Goal: Information Seeking & Learning: Compare options

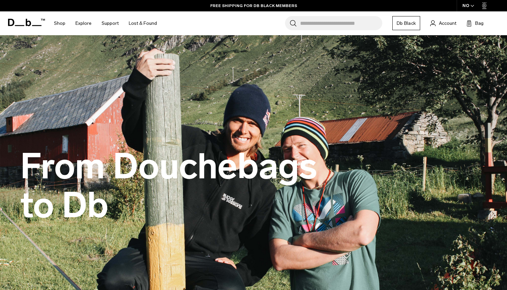
scroll to position [842, 0]
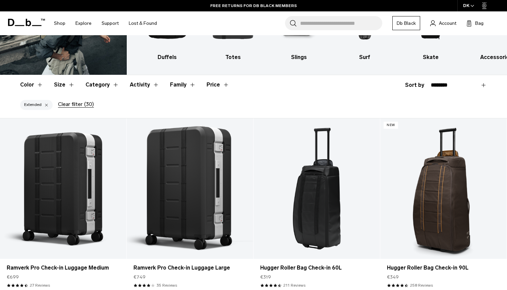
scroll to position [81, 0]
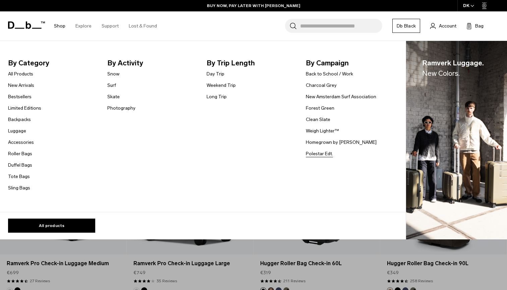
click at [327, 154] on link "Polestar Edt." at bounding box center [319, 153] width 27 height 7
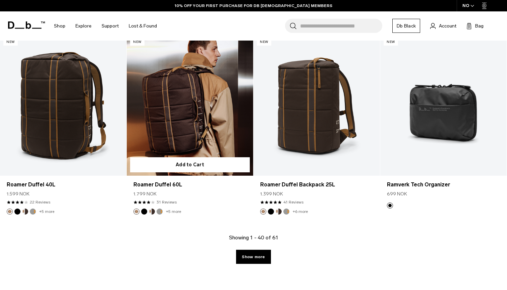
scroll to position [1940, 0]
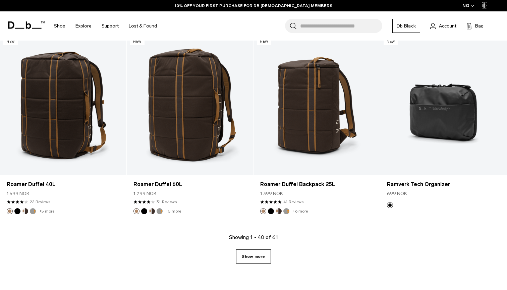
click at [263, 253] on link "Show more" at bounding box center [253, 256] width 35 height 14
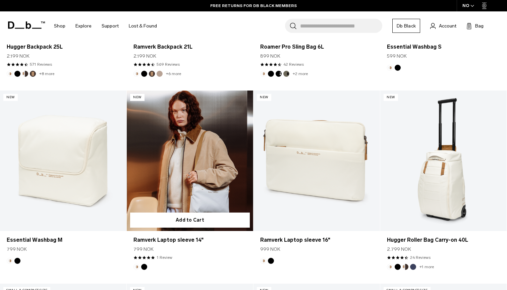
scroll to position [990, 0]
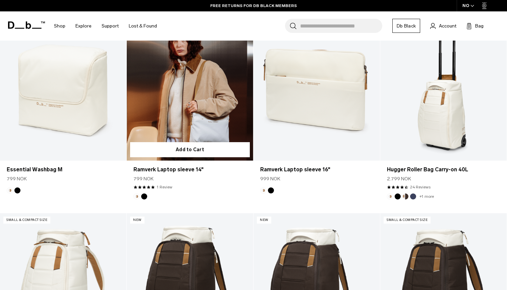
click at [211, 110] on link "Ramverk Laptop sleeve 14" at bounding box center [190, 90] width 126 height 140
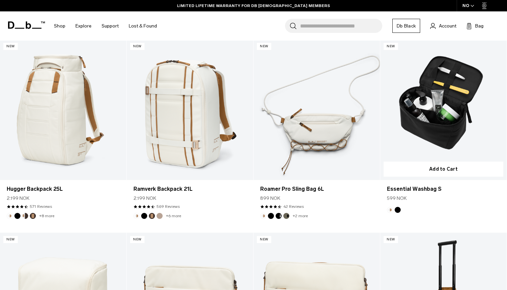
scroll to position [780, 0]
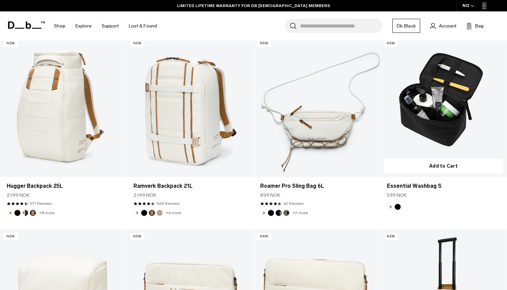
click at [423, 145] on link "Essential Washbag S" at bounding box center [443, 107] width 126 height 140
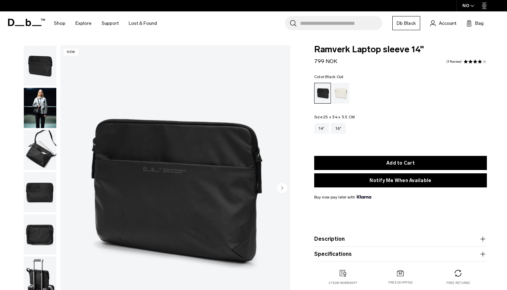
click at [280, 186] on circle "button" at bounding box center [282, 188] width 10 height 10
click at [39, 164] on img "button" at bounding box center [40, 150] width 33 height 40
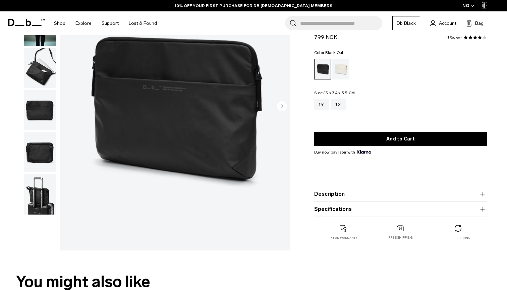
scroll to position [82, 0]
click at [42, 197] on img "button" at bounding box center [40, 194] width 33 height 40
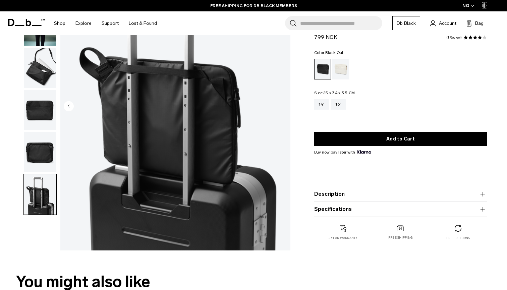
scroll to position [9, 0]
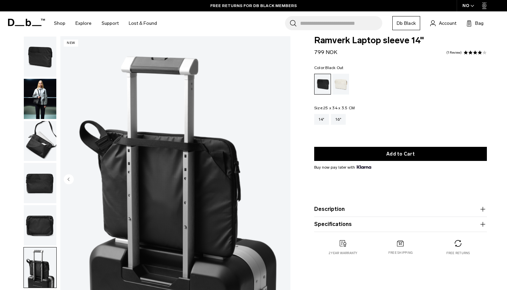
click at [37, 155] on img "button" at bounding box center [40, 141] width 33 height 40
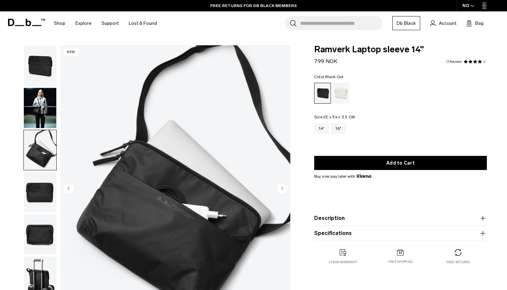
scroll to position [0, 0]
click at [63, 110] on img "3 / 6" at bounding box center [175, 188] width 230 height 287
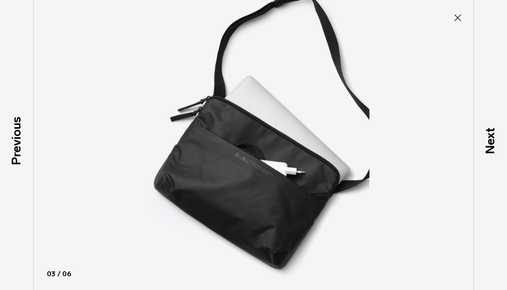
click at [459, 15] on icon at bounding box center [457, 17] width 11 height 11
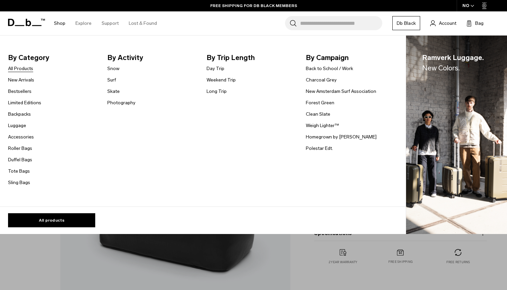
click at [29, 69] on link "All Products" at bounding box center [20, 68] width 25 height 7
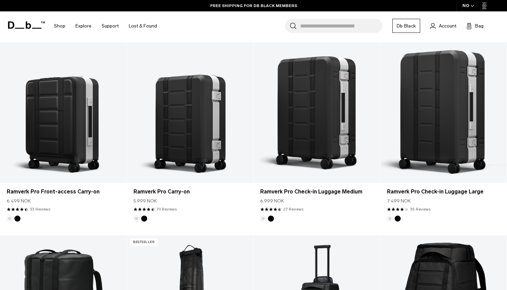
scroll to position [322, 0]
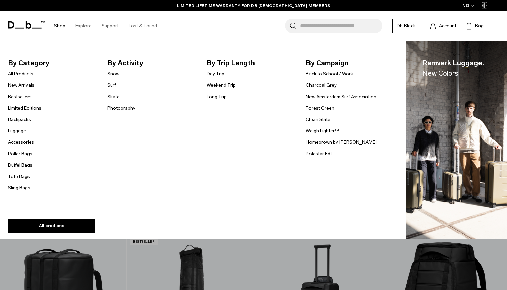
click at [112, 74] on link "Snow" at bounding box center [113, 73] width 12 height 7
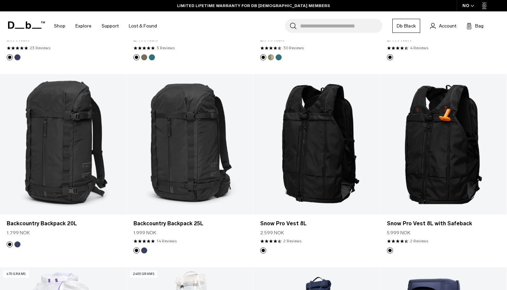
scroll to position [292, 0]
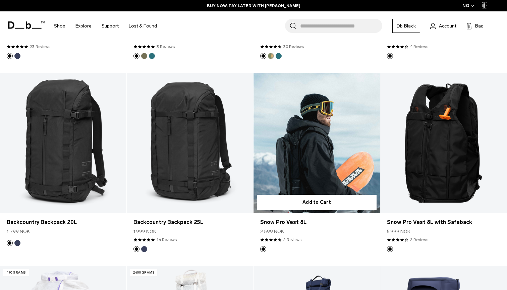
click at [351, 138] on link "Snow Pro Vest 8L" at bounding box center [316, 143] width 126 height 140
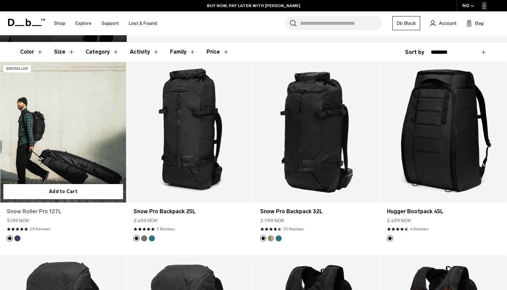
scroll to position [112, 0]
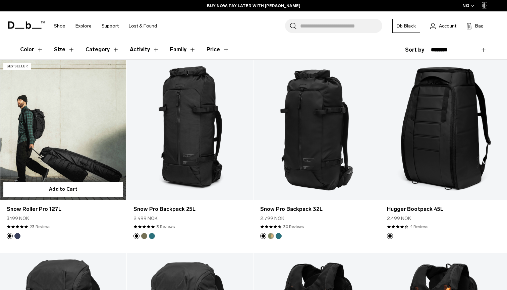
click at [37, 158] on link "Snow Roller Pro 127L" at bounding box center [63, 130] width 126 height 140
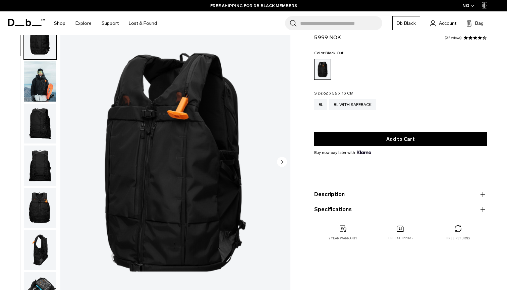
scroll to position [32, 0]
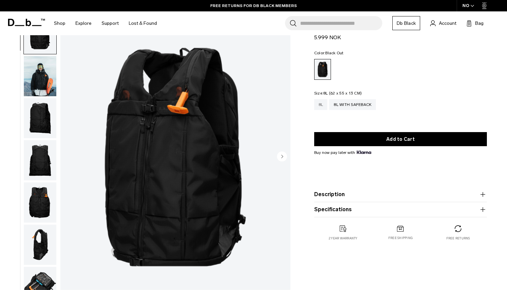
click at [322, 104] on div "8L" at bounding box center [320, 104] width 13 height 11
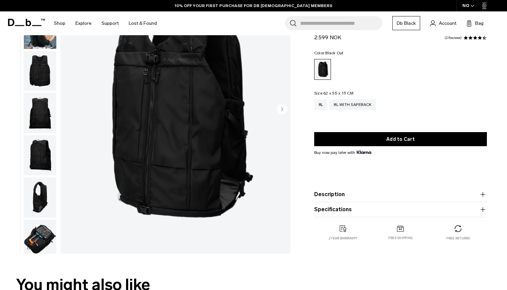
click at [37, 185] on img "button" at bounding box center [40, 197] width 33 height 40
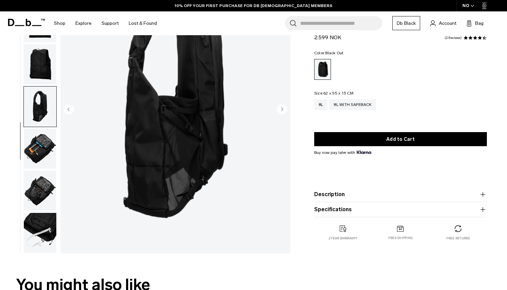
scroll to position [94, 0]
click at [35, 138] on img "button" at bounding box center [40, 149] width 33 height 40
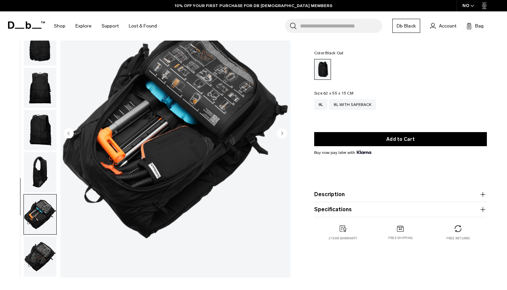
scroll to position [61, 0]
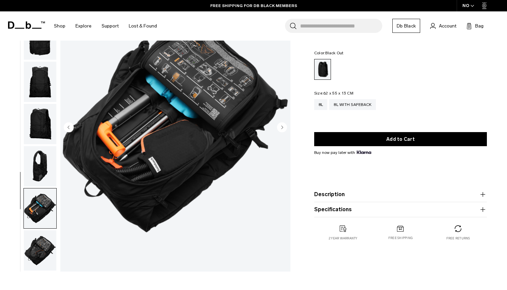
click at [40, 252] on img "button" at bounding box center [40, 250] width 33 height 40
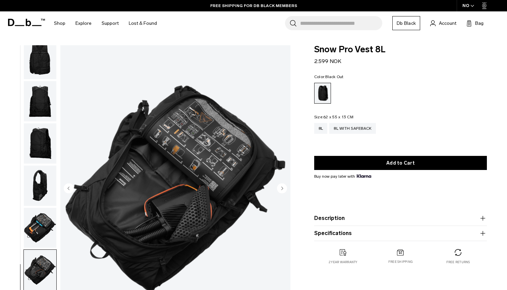
scroll to position [0, 0]
click at [47, 151] on img "button" at bounding box center [40, 143] width 33 height 40
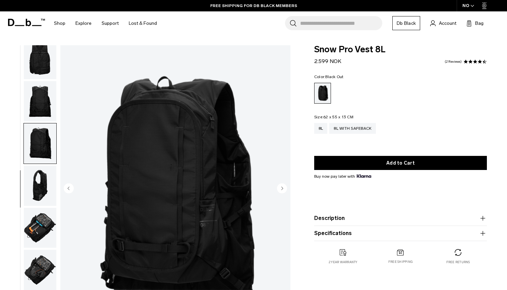
click at [40, 182] on img "button" at bounding box center [40, 186] width 33 height 40
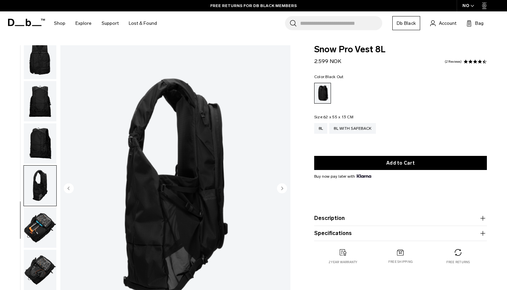
click at [37, 148] on img "button" at bounding box center [40, 143] width 33 height 40
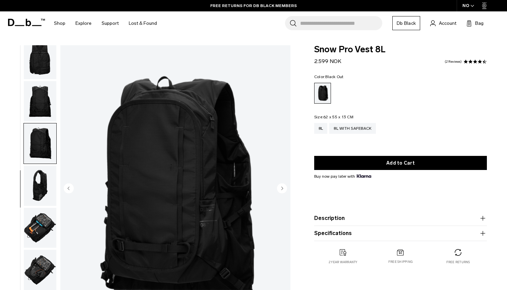
click at [39, 100] on img "button" at bounding box center [40, 101] width 33 height 40
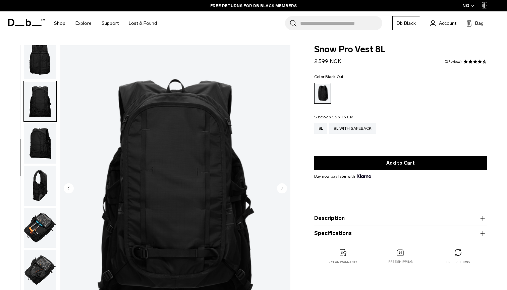
click at [44, 54] on img "button" at bounding box center [40, 59] width 33 height 40
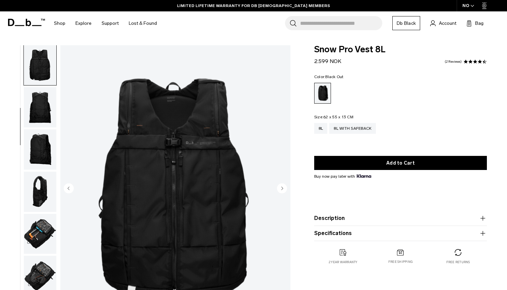
scroll to position [32, 0]
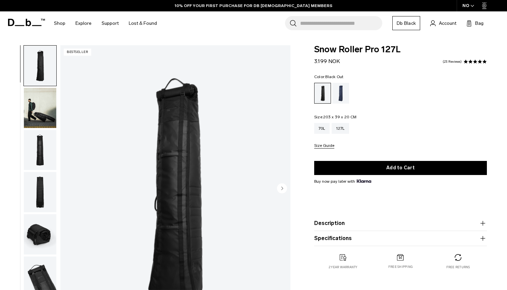
click at [36, 110] on img "button" at bounding box center [40, 108] width 33 height 40
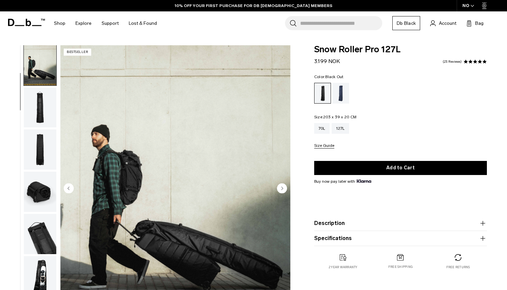
click at [35, 148] on img "button" at bounding box center [40, 149] width 33 height 40
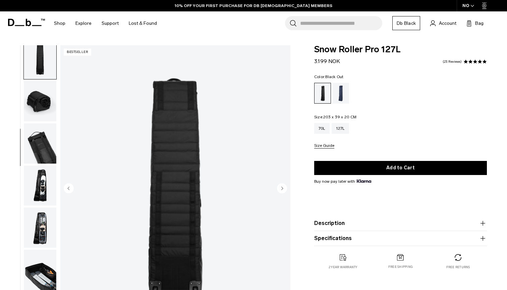
scroll to position [136, 0]
click at [42, 197] on img "button" at bounding box center [40, 186] width 33 height 40
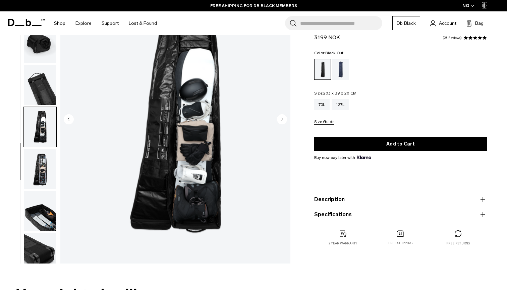
scroll to position [120, 0]
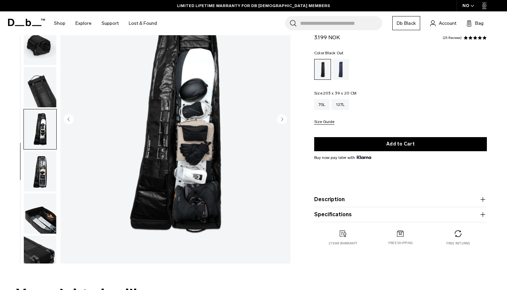
click at [53, 173] on img "button" at bounding box center [40, 171] width 33 height 40
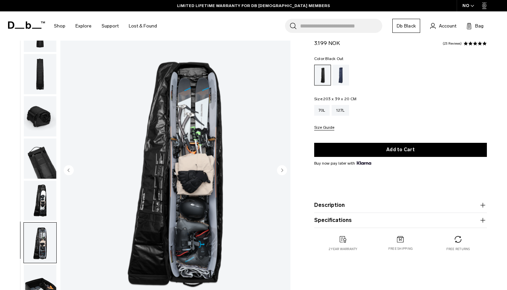
scroll to position [13, 0]
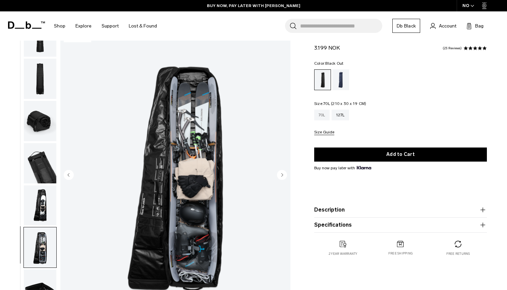
click at [323, 115] on div "70L" at bounding box center [321, 115] width 15 height 11
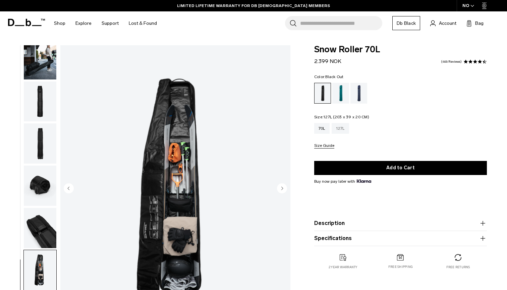
click at [345, 127] on div "127L" at bounding box center [339, 128] width 17 height 11
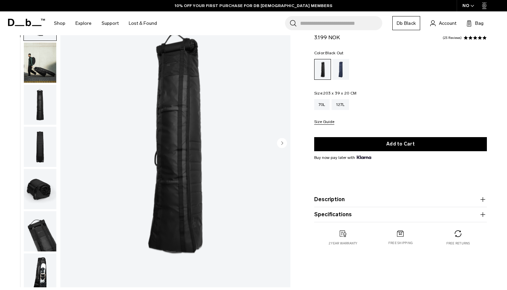
click at [38, 195] on img "button" at bounding box center [40, 189] width 33 height 40
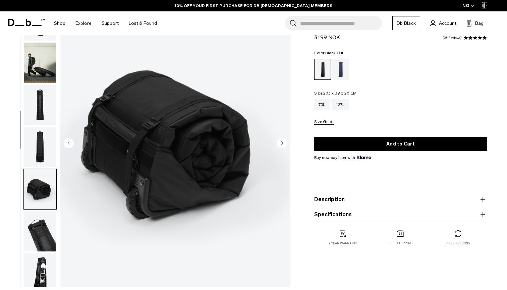
scroll to position [136, 0]
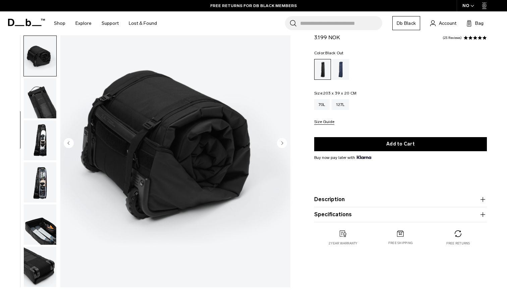
click at [30, 254] on img "button" at bounding box center [40, 267] width 33 height 40
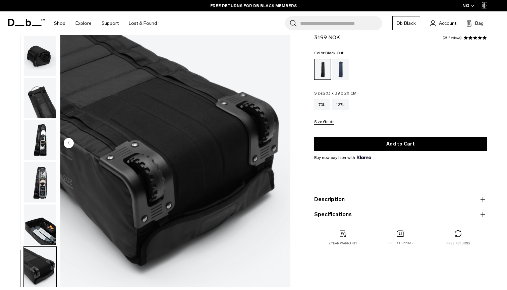
click at [39, 215] on img "button" at bounding box center [40, 224] width 33 height 40
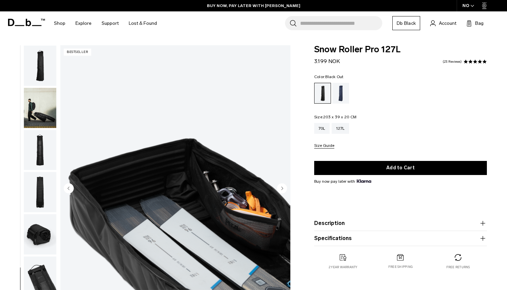
scroll to position [0, 0]
click at [352, 221] on button "Description" at bounding box center [400, 223] width 173 height 8
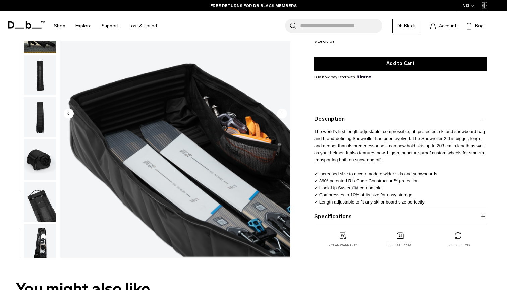
scroll to position [105, 0]
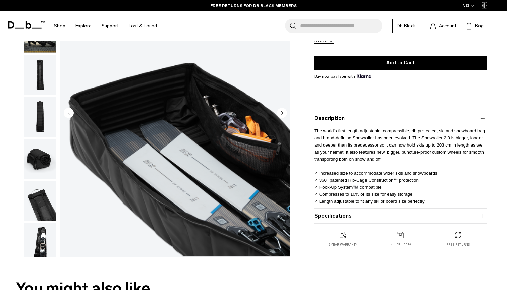
click at [391, 216] on button "Specifications" at bounding box center [400, 216] width 173 height 8
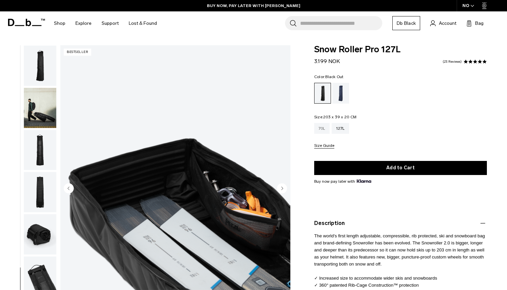
scroll to position [0, 0]
click at [324, 137] on div "70L 127L Size Guide" at bounding box center [400, 135] width 173 height 25
click at [329, 129] on div "70L" at bounding box center [321, 128] width 15 height 11
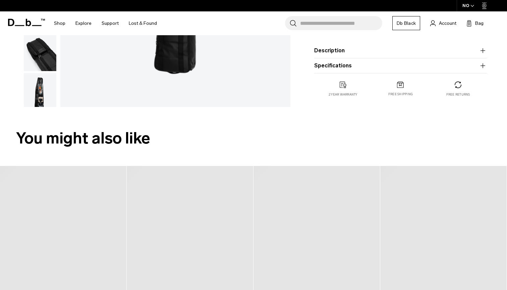
click at [347, 60] on product-accordion "Specifications Volume 70 Litres Dimensions 210 x 30 x 19 CM (H x W x D) Weight …" at bounding box center [400, 65] width 173 height 15
click at [340, 67] on button "Specifications" at bounding box center [400, 66] width 173 height 8
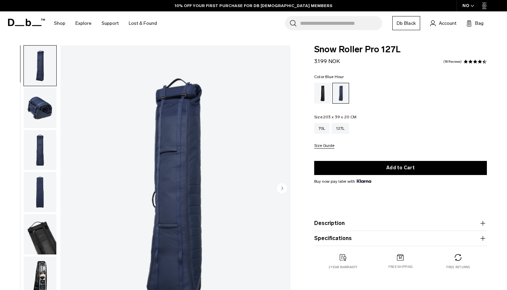
click at [331, 92] on ul at bounding box center [400, 93] width 173 height 21
click at [321, 96] on div "Black Out" at bounding box center [322, 93] width 17 height 21
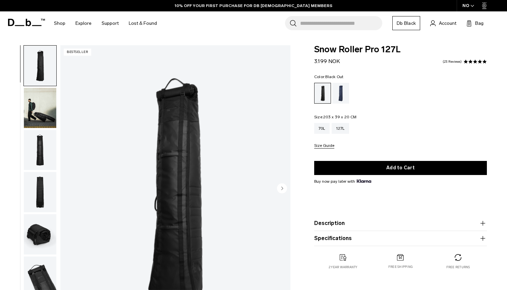
click at [24, 23] on icon at bounding box center [26, 22] width 37 height 7
